Goal: Browse casually

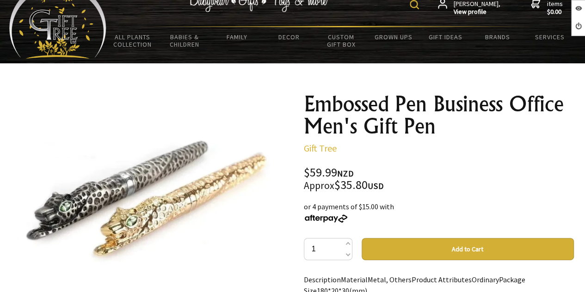
scroll to position [46, 0]
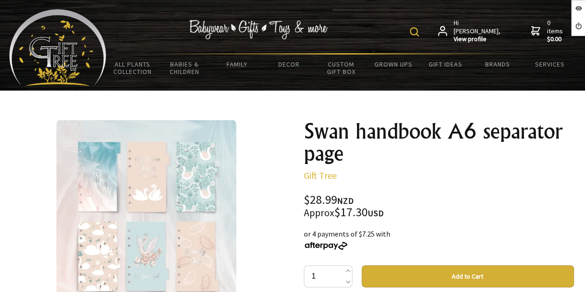
scroll to position [46, 0]
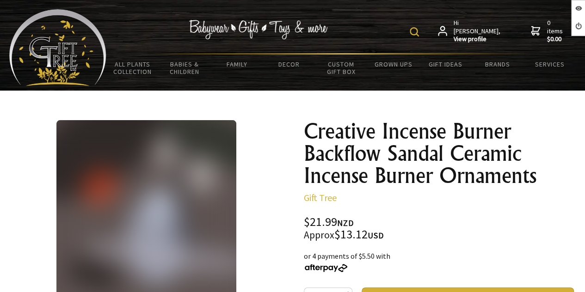
scroll to position [46, 0]
